Goal: Download file/media

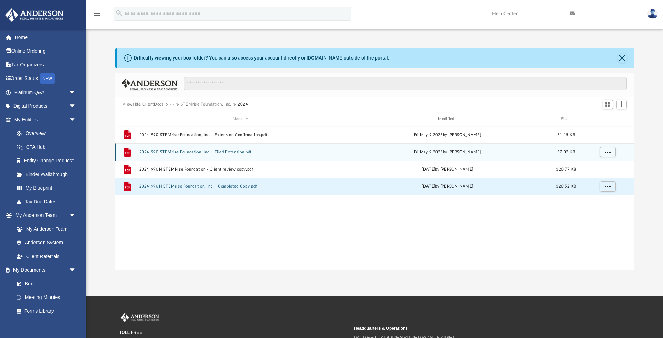
scroll to position [157, 519]
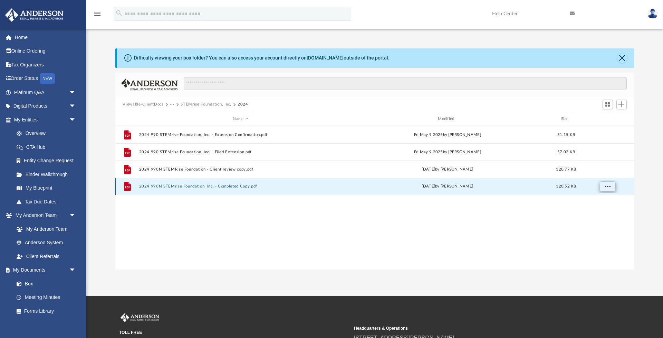
click at [610, 187] on span "More options" at bounding box center [608, 186] width 6 height 4
click at [607, 211] on li "Download" at bounding box center [602, 211] width 20 height 7
click at [610, 189] on button "More options" at bounding box center [608, 186] width 16 height 10
click at [602, 210] on li "Download" at bounding box center [602, 211] width 20 height 7
click at [232, 186] on button "2024 990N STEMrise Foundation, Inc. - Completed Copy.pdf" at bounding box center [241, 186] width 204 height 4
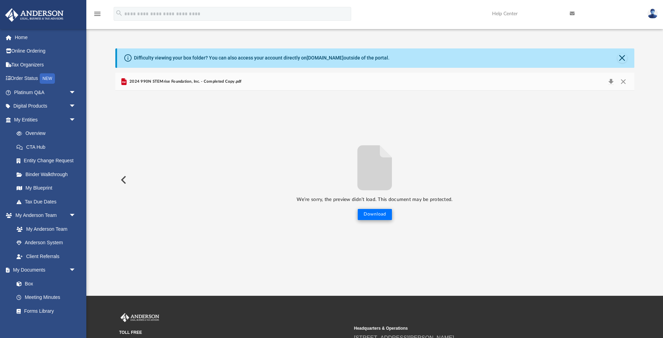
click at [386, 215] on button "Download" at bounding box center [375, 214] width 34 height 11
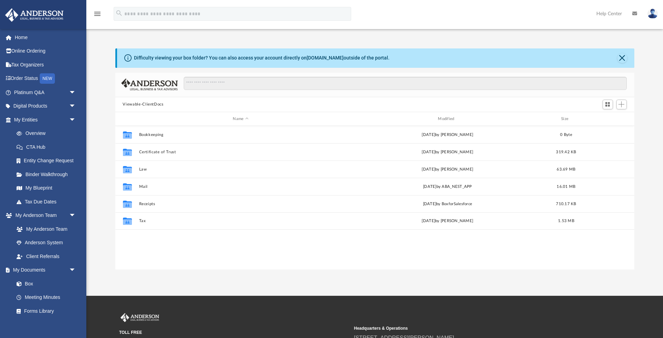
scroll to position [0, 0]
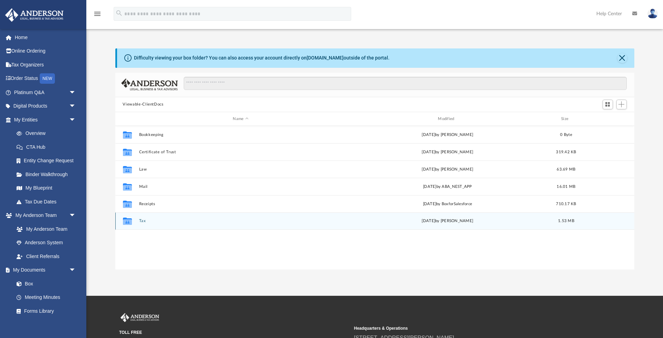
click at [146, 220] on button "Tax" at bounding box center [241, 221] width 204 height 4
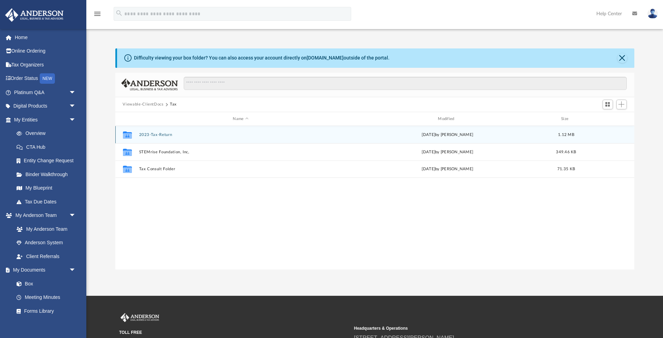
click at [159, 131] on div "Collaborated Folder 2023-Tax-Return [DATE] by [PERSON_NAME] 1.12 MB" at bounding box center [374, 134] width 519 height 17
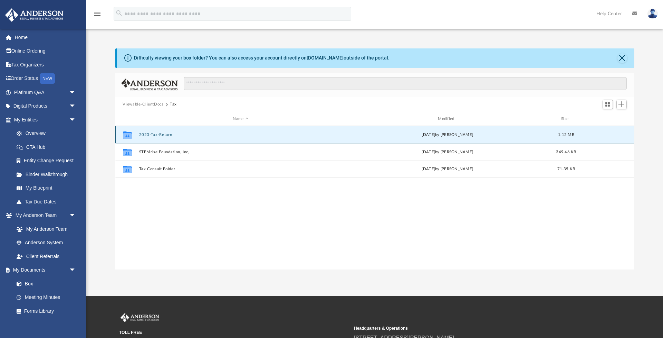
click at [157, 133] on button "2023-Tax-Return" at bounding box center [241, 134] width 204 height 4
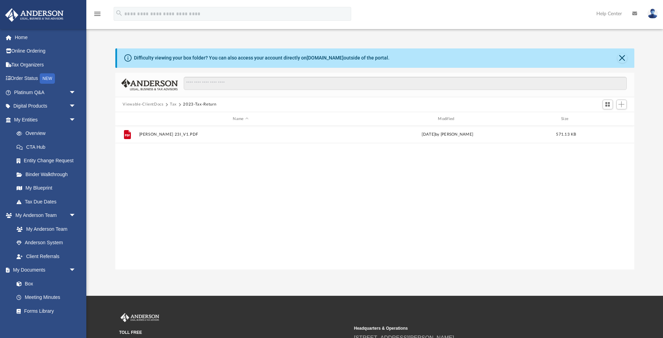
click at [176, 104] on button "Tax" at bounding box center [173, 104] width 7 height 6
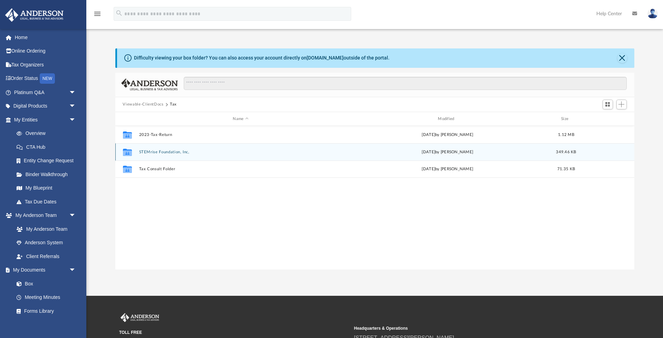
click at [160, 152] on button "STEMrise Foundation, Inc," at bounding box center [241, 152] width 204 height 4
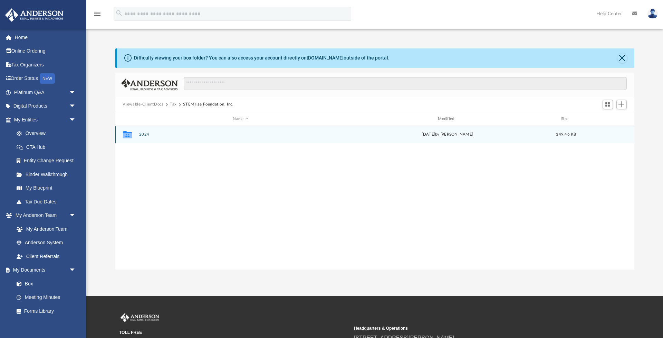
click at [141, 133] on button "2024" at bounding box center [241, 134] width 204 height 4
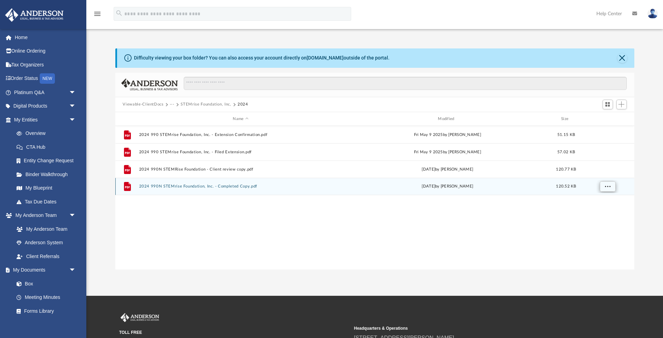
click at [610, 187] on span "More options" at bounding box center [608, 186] width 6 height 4
click at [229, 185] on button "2024 990N STEMrise Foundation, Inc. - Completed Copy.pdf" at bounding box center [241, 186] width 204 height 4
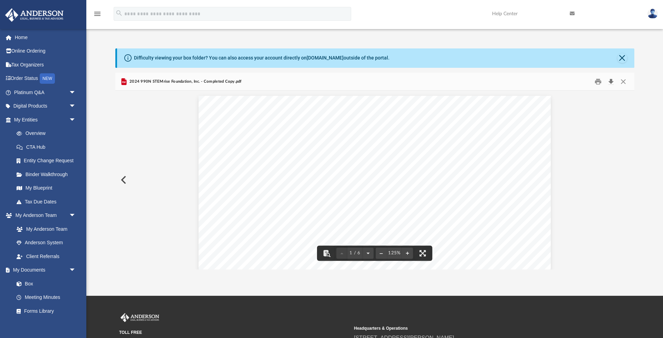
click at [609, 83] on button "Download" at bounding box center [611, 81] width 12 height 11
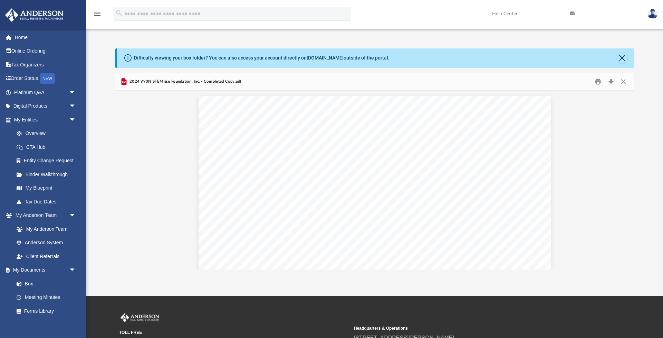
click at [639, 37] on div "Difficulty viewing your box folder? You can also access your account directly o…" at bounding box center [374, 151] width 577 height 235
click at [20, 78] on link "Order Status NEW" at bounding box center [46, 79] width 82 height 14
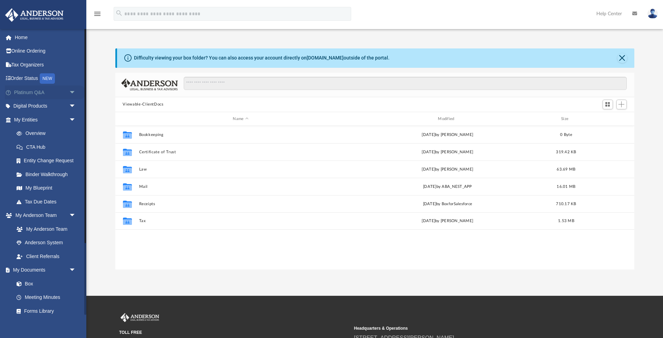
scroll to position [157, 519]
click at [71, 107] on span "arrow_drop_down" at bounding box center [76, 106] width 14 height 14
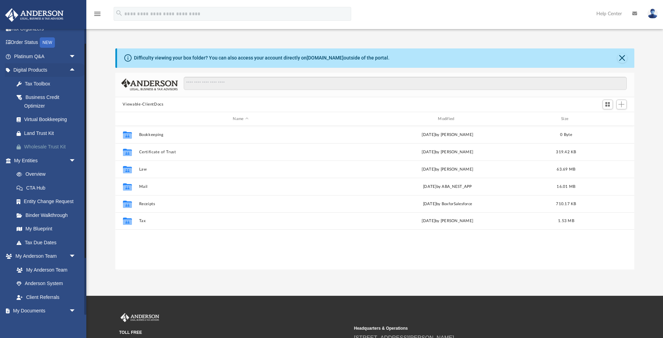
scroll to position [38, 0]
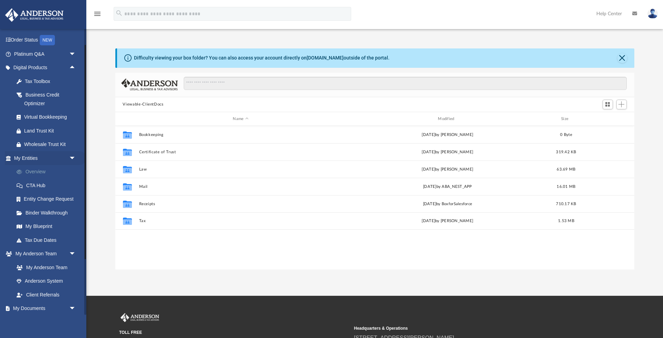
click at [48, 167] on link "Overview" at bounding box center [48, 172] width 77 height 14
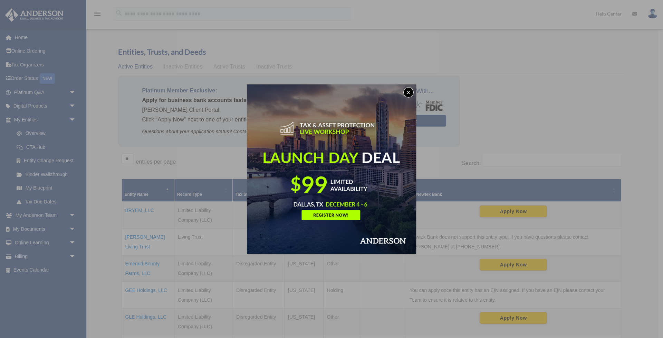
click at [407, 89] on button "x" at bounding box center [409, 92] width 10 height 10
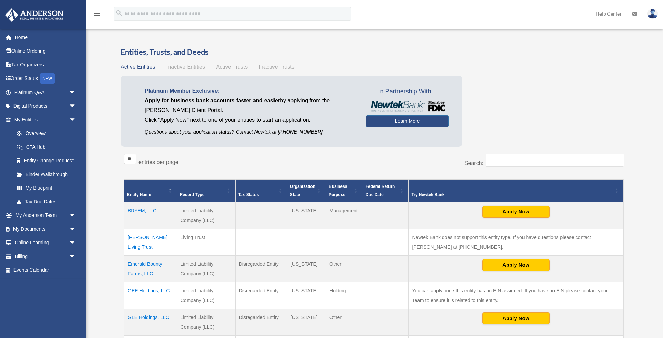
click at [560, 69] on div "Active Entities Inactive Entities Active Trusts Inactive Trusts" at bounding box center [374, 67] width 507 height 10
click at [509, 26] on div "menu search Site Menu add kembry@bryem.org My Profile Reset Password Logout Hel…" at bounding box center [331, 16] width 653 height 23
